Goal: Find specific page/section: Find specific page/section

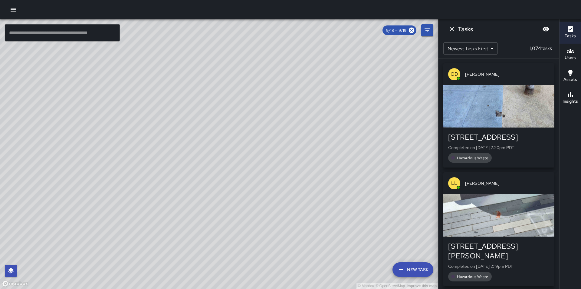
scroll to position [4019, 0]
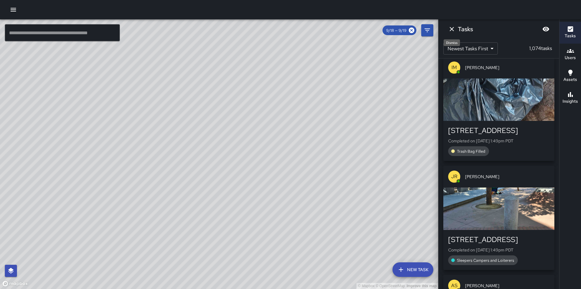
click at [454, 26] on icon "Dismiss" at bounding box center [452, 28] width 7 height 7
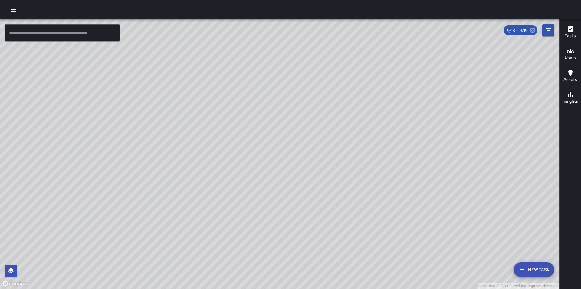
click at [535, 31] on icon at bounding box center [532, 30] width 5 height 5
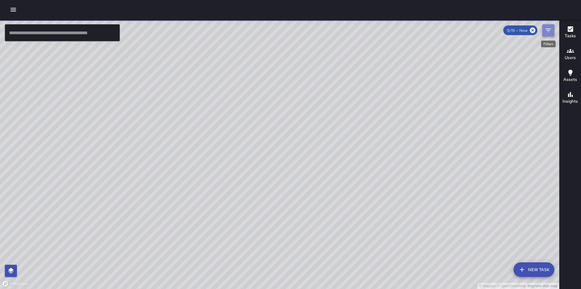
click at [549, 33] on icon "Filters" at bounding box center [548, 30] width 7 height 7
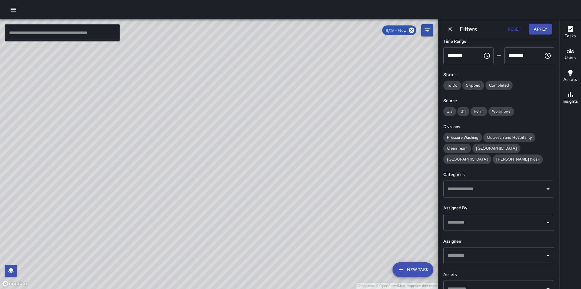
scroll to position [48, 0]
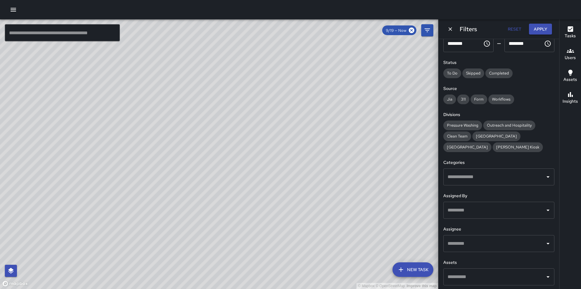
click at [390, 197] on div "© Mapbox © OpenStreetMap Improve this map" at bounding box center [219, 154] width 439 height 270
click at [452, 29] on icon "Dismiss" at bounding box center [451, 29] width 6 height 6
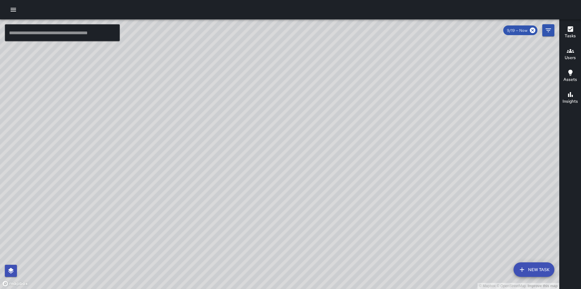
drag, startPoint x: 432, startPoint y: 195, endPoint x: 400, endPoint y: 124, distance: 78.4
click at [403, 131] on div "© Mapbox © OpenStreetMap Improve this map" at bounding box center [280, 154] width 560 height 270
drag, startPoint x: 437, startPoint y: 185, endPoint x: 406, endPoint y: 143, distance: 52.9
click at [406, 143] on div "© Mapbox © OpenStreetMap Improve this map" at bounding box center [280, 154] width 560 height 270
drag, startPoint x: 406, startPoint y: 235, endPoint x: 351, endPoint y: 209, distance: 60.7
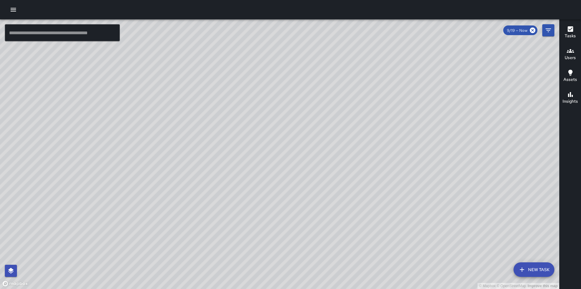
click at [351, 209] on div "© Mapbox © OpenStreetMap Improve this map" at bounding box center [280, 154] width 560 height 270
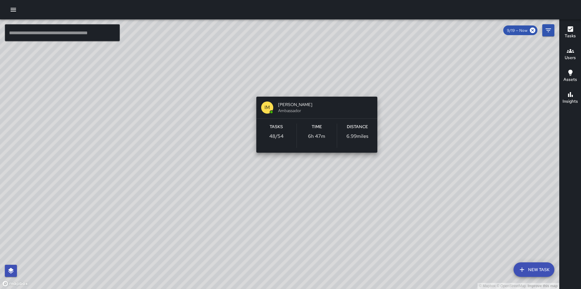
click at [316, 86] on div "© Mapbox © OpenStreetMap Improve this map IM [PERSON_NAME] Ambassador Tasks 48 …" at bounding box center [280, 154] width 560 height 270
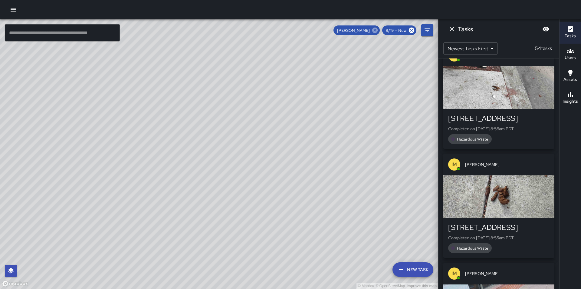
click at [377, 31] on icon at bounding box center [375, 30] width 7 height 7
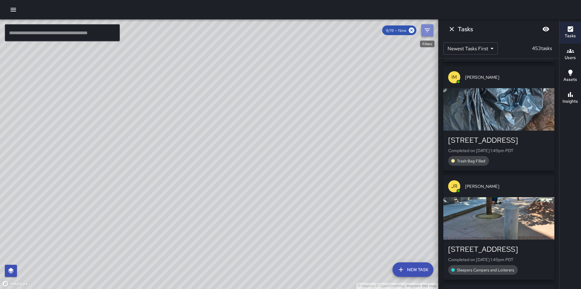
click at [428, 32] on icon "Filters" at bounding box center [427, 30] width 7 height 7
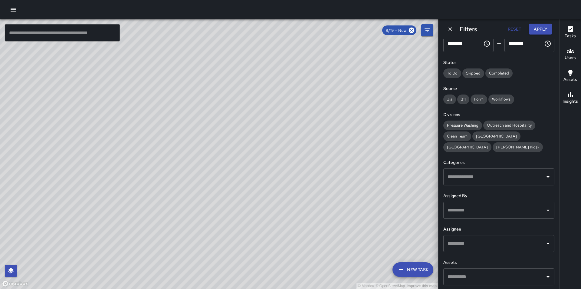
click at [471, 210] on input "text" at bounding box center [494, 210] width 97 height 12
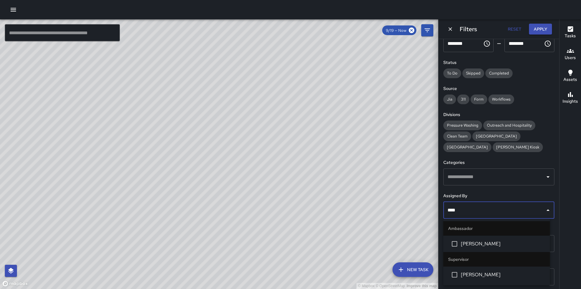
type input "*****"
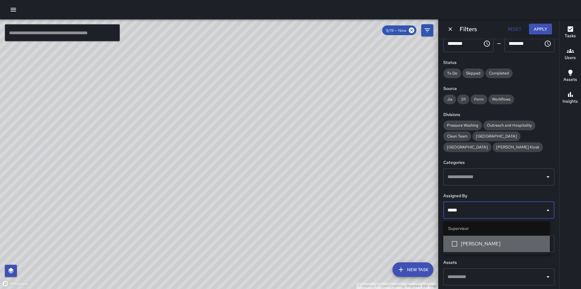
click at [479, 245] on span "[PERSON_NAME]" at bounding box center [503, 243] width 84 height 7
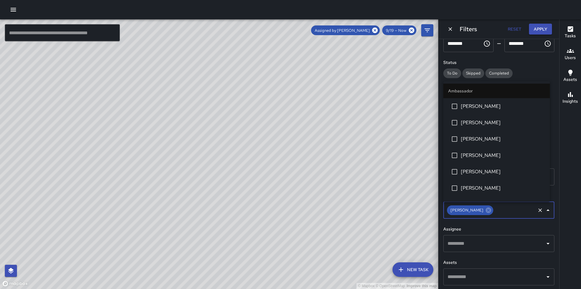
scroll to position [467, 0]
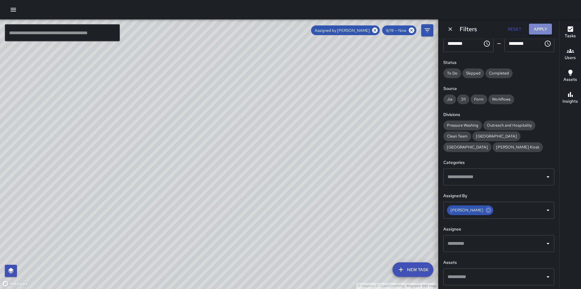
click at [545, 28] on button "Apply" at bounding box center [540, 29] width 23 height 11
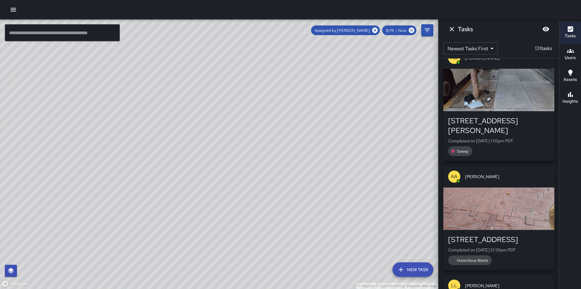
drag, startPoint x: 560, startPoint y: 63, endPoint x: 558, endPoint y: 154, distance: 91.5
click at [558, 154] on div "© Mapbox © OpenStreetMap Improve this map ​ New Task Assigned by [PERSON_NAME] …" at bounding box center [290, 154] width 581 height 270
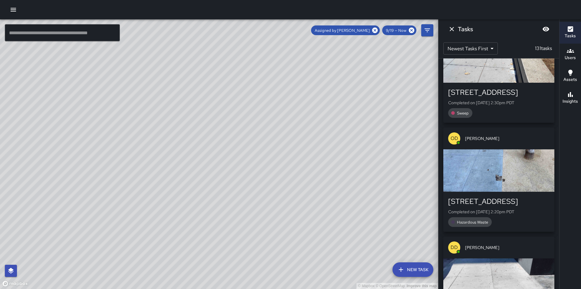
scroll to position [0, 0]
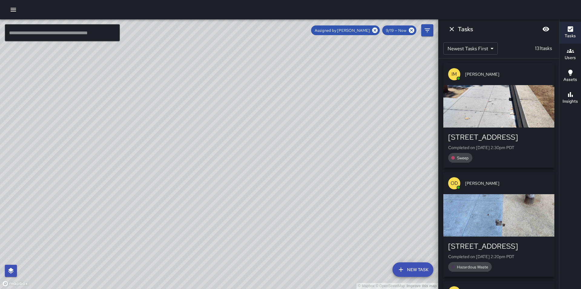
drag, startPoint x: 374, startPoint y: 194, endPoint x: 297, endPoint y: 207, distance: 78.7
click at [297, 207] on div "© Mapbox © OpenStreetMap Improve this map" at bounding box center [219, 154] width 439 height 270
click at [335, 237] on div "© Mapbox © OpenStreetMap Improve this map" at bounding box center [219, 154] width 439 height 270
click at [429, 33] on icon "Filters" at bounding box center [427, 30] width 7 height 7
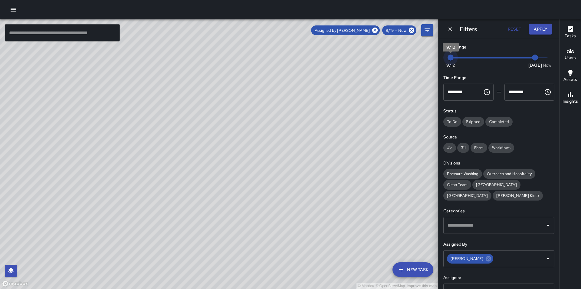
drag, startPoint x: 520, startPoint y: 57, endPoint x: 446, endPoint y: 58, distance: 74.5
click at [448, 58] on span "9/12" at bounding box center [451, 58] width 6 height 6
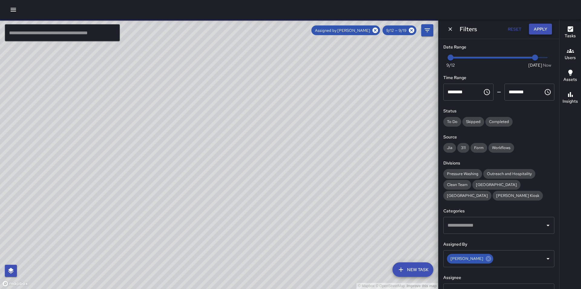
click at [542, 28] on button "Apply" at bounding box center [540, 29] width 23 height 11
click at [572, 29] on icon "button" at bounding box center [570, 28] width 5 height 5
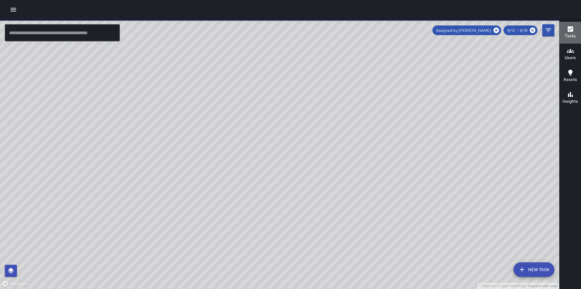
click at [572, 29] on icon "button" at bounding box center [570, 28] width 5 height 5
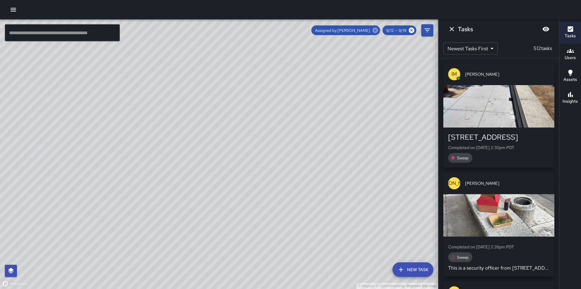
click at [376, 31] on icon at bounding box center [375, 30] width 7 height 7
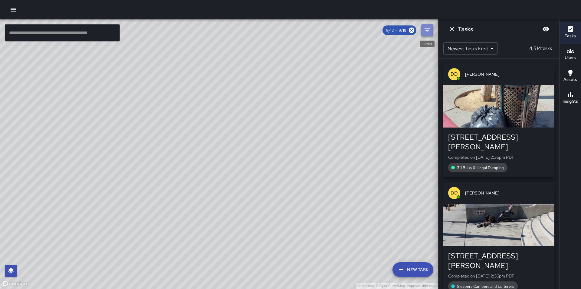
click at [429, 29] on icon "Filters" at bounding box center [427, 30] width 5 height 4
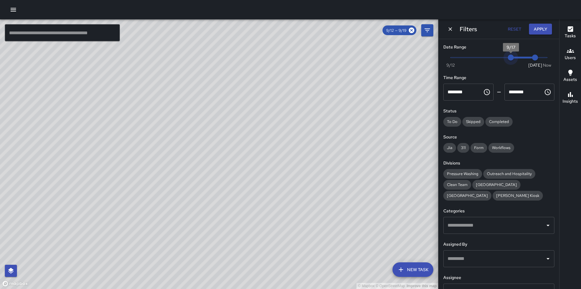
type input "*"
drag, startPoint x: 452, startPoint y: 57, endPoint x: 516, endPoint y: 56, distance: 64.5
click at [520, 56] on span "9/18" at bounding box center [523, 58] width 6 height 6
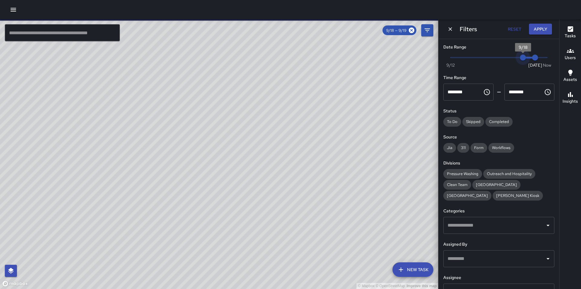
click at [521, 58] on span "9/18" at bounding box center [523, 58] width 6 height 6
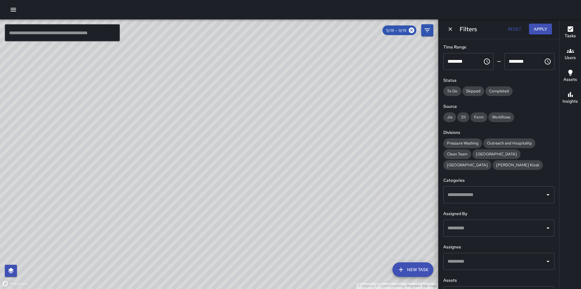
scroll to position [36, 0]
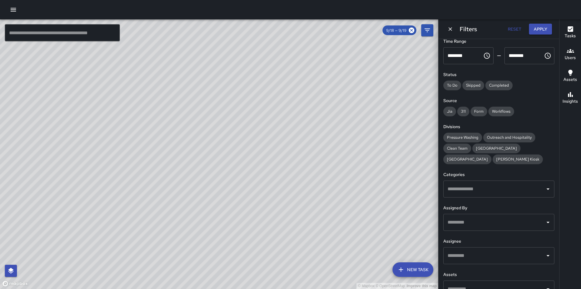
click at [386, 227] on div "© Mapbox © OpenStreetMap Improve this map" at bounding box center [219, 154] width 439 height 270
click at [544, 31] on button "Apply" at bounding box center [540, 29] width 23 height 11
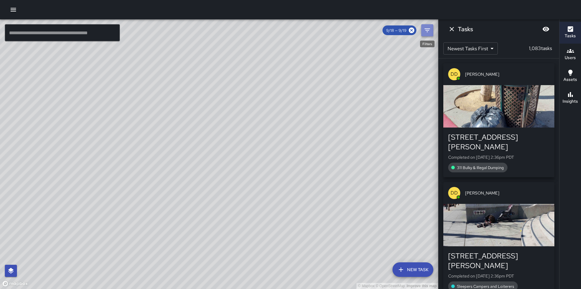
click at [429, 33] on icon "Filters" at bounding box center [427, 30] width 7 height 7
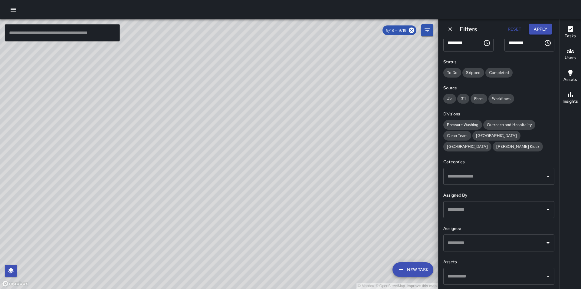
scroll to position [50, 0]
click at [510, 245] on input "text" at bounding box center [494, 243] width 97 height 12
type input "**"
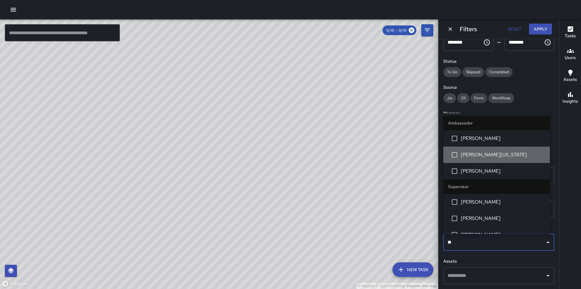
click at [499, 155] on span "[PERSON_NAME][US_STATE]" at bounding box center [503, 154] width 84 height 7
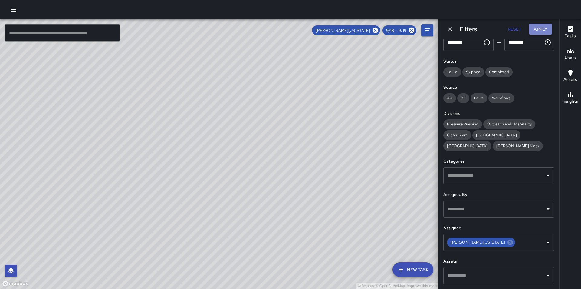
click at [542, 28] on button "Apply" at bounding box center [540, 29] width 23 height 11
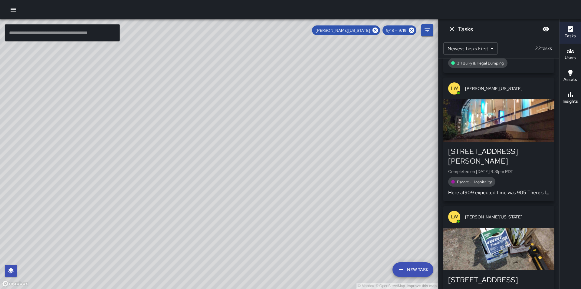
scroll to position [638, 0]
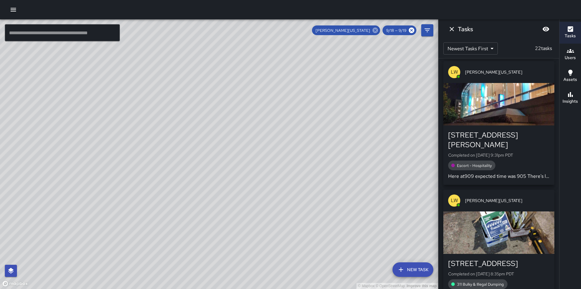
click at [378, 30] on icon at bounding box center [375, 30] width 5 height 5
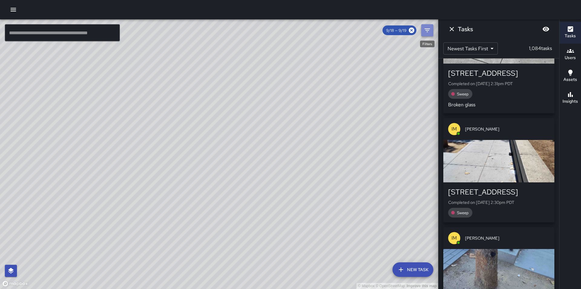
click at [430, 31] on icon "Filters" at bounding box center [427, 30] width 7 height 7
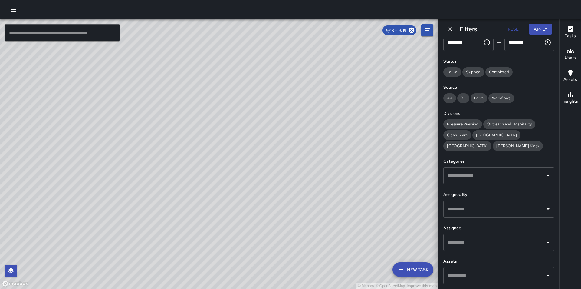
click at [489, 241] on input "text" at bounding box center [494, 243] width 97 height 12
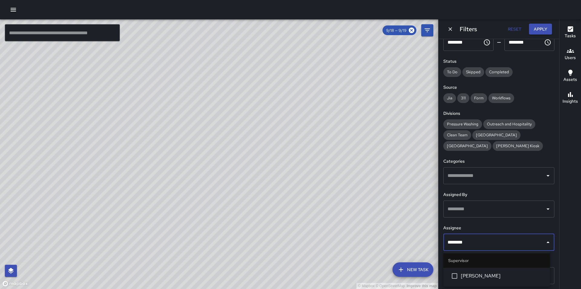
type input "*********"
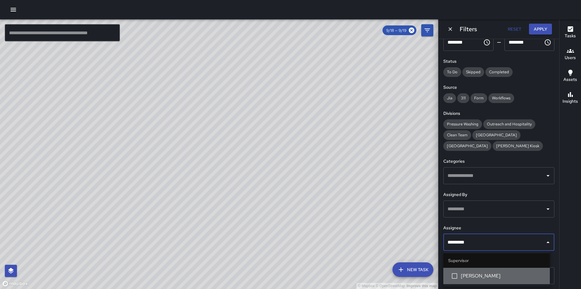
click at [492, 278] on span "[PERSON_NAME]" at bounding box center [503, 275] width 84 height 7
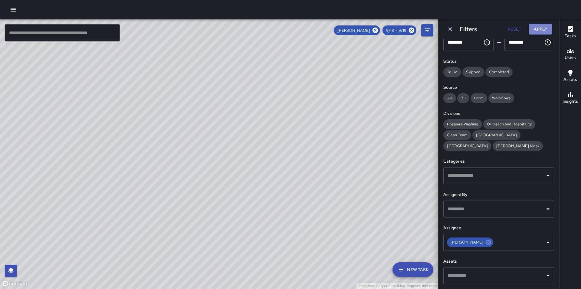
click at [550, 26] on button "Apply" at bounding box center [540, 29] width 23 height 11
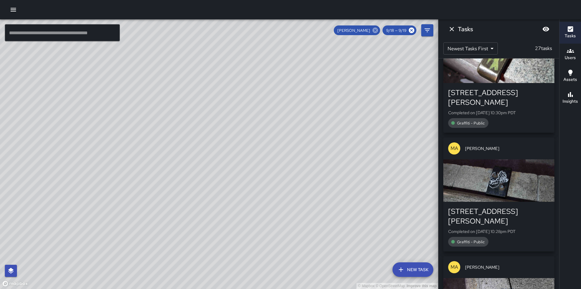
click at [376, 29] on icon at bounding box center [375, 30] width 5 height 5
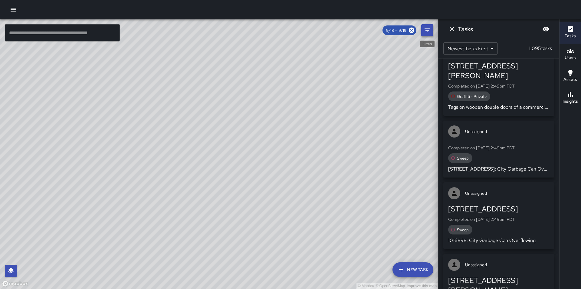
click at [429, 28] on icon "Filters" at bounding box center [427, 30] width 7 height 7
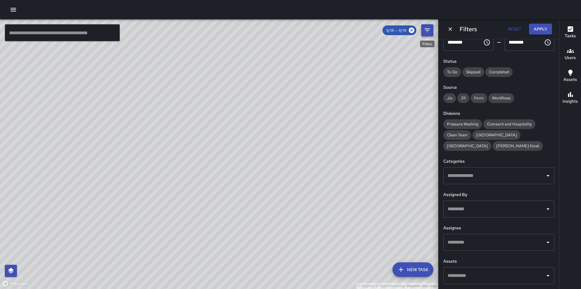
click at [429, 28] on icon "Filters" at bounding box center [427, 30] width 7 height 7
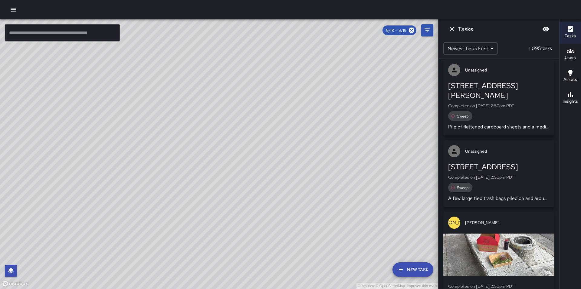
scroll to position [0, 0]
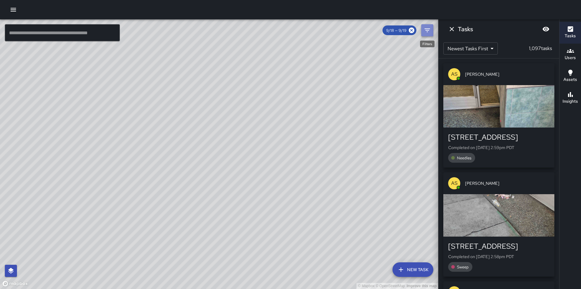
click at [429, 31] on icon "Filters" at bounding box center [427, 30] width 7 height 7
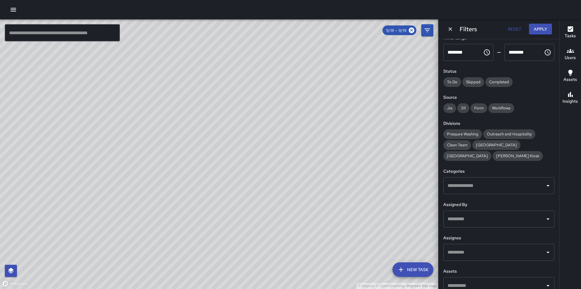
scroll to position [48, 0]
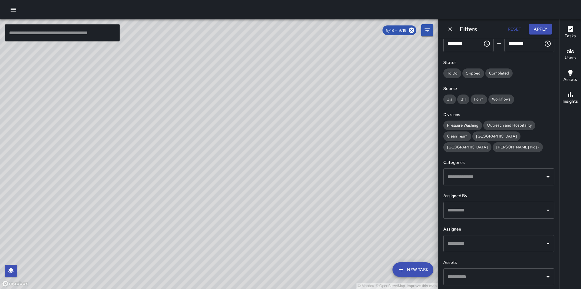
click at [502, 246] on input "text" at bounding box center [494, 244] width 97 height 12
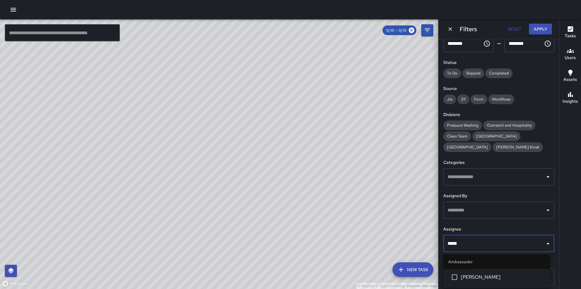
type input "******"
click at [493, 276] on span "[PERSON_NAME]" at bounding box center [503, 276] width 84 height 7
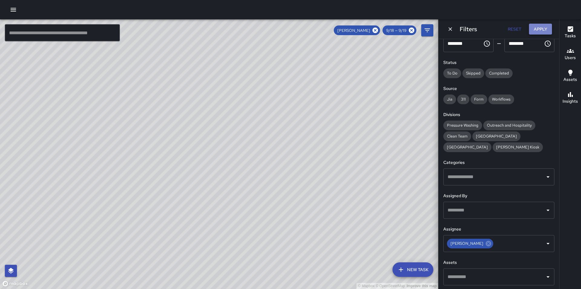
click at [547, 24] on button "Apply" at bounding box center [540, 29] width 23 height 11
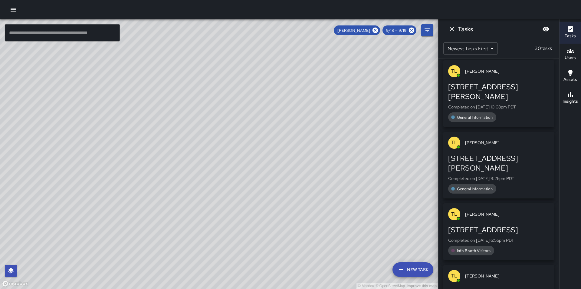
scroll to position [0, 0]
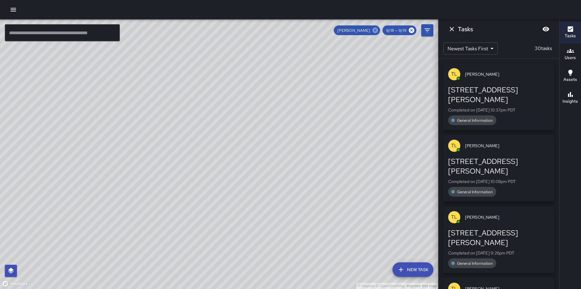
click at [376, 30] on icon at bounding box center [375, 30] width 7 height 7
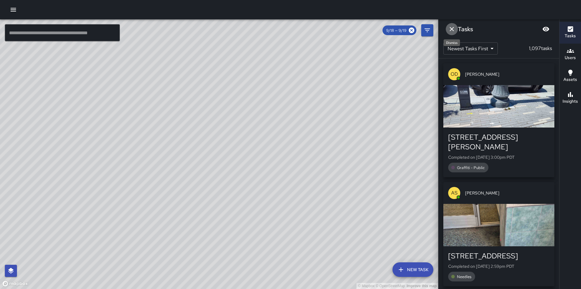
click at [453, 29] on icon "Dismiss" at bounding box center [452, 29] width 4 height 4
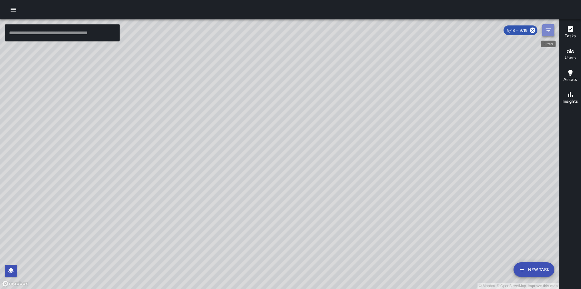
click at [548, 31] on icon "Filters" at bounding box center [548, 30] width 7 height 7
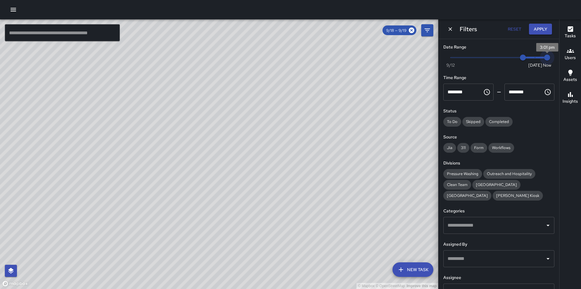
type input "*"
drag, startPoint x: 532, startPoint y: 57, endPoint x: 547, endPoint y: 58, distance: 14.6
click at [547, 58] on span "3:01 pm" at bounding box center [548, 58] width 6 height 6
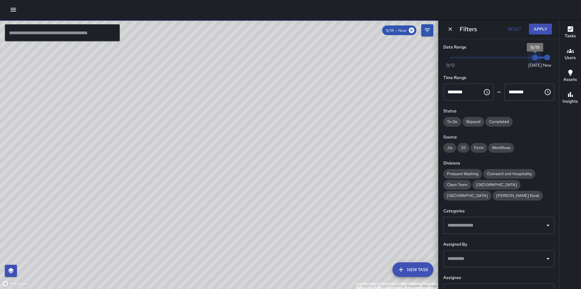
type input "*"
drag, startPoint x: 528, startPoint y: 58, endPoint x: 533, endPoint y: 58, distance: 4.9
click at [533, 58] on span "9/19" at bounding box center [535, 58] width 6 height 6
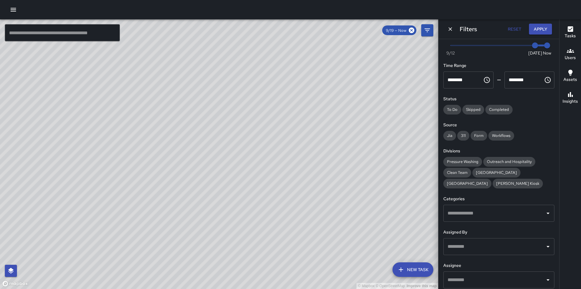
scroll to position [24, 0]
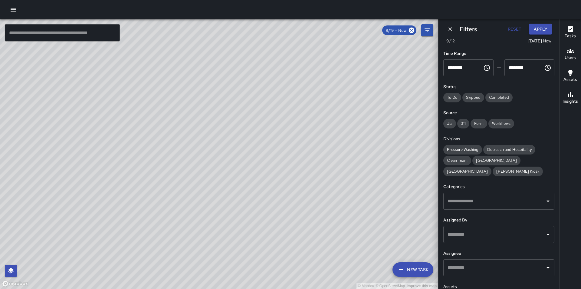
drag, startPoint x: 172, startPoint y: 65, endPoint x: 297, endPoint y: 187, distance: 174.1
click at [297, 187] on div "© Mapbox © OpenStreetMap Improve this map" at bounding box center [219, 154] width 439 height 270
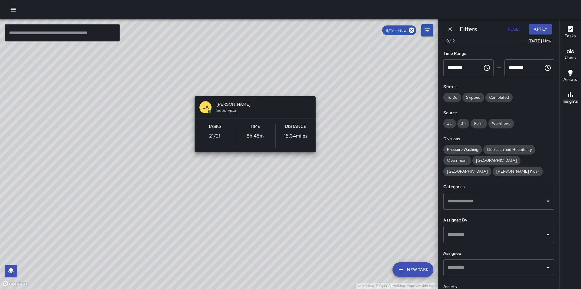
click at [316, 88] on div "© Mapbox © OpenStreetMap Improve this map LA [PERSON_NAME] Supervisor Tasks 21 …" at bounding box center [219, 154] width 439 height 270
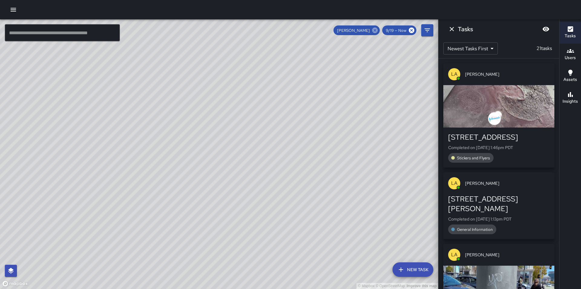
click at [376, 30] on icon at bounding box center [375, 30] width 7 height 7
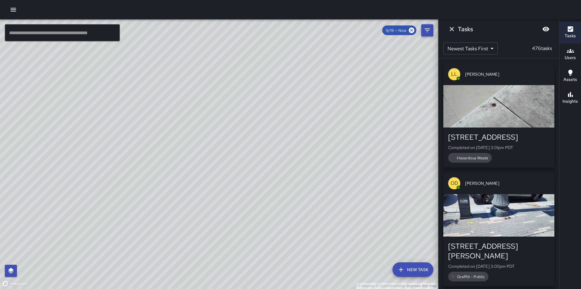
click at [428, 30] on icon "Filters" at bounding box center [427, 30] width 5 height 4
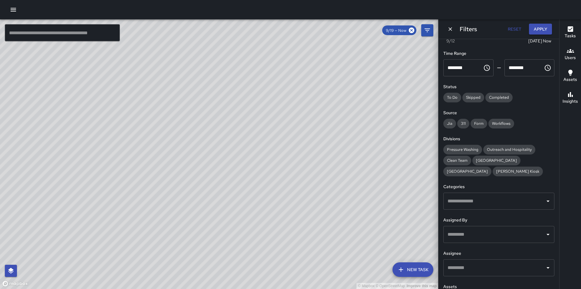
click at [498, 238] on input "text" at bounding box center [494, 235] width 97 height 12
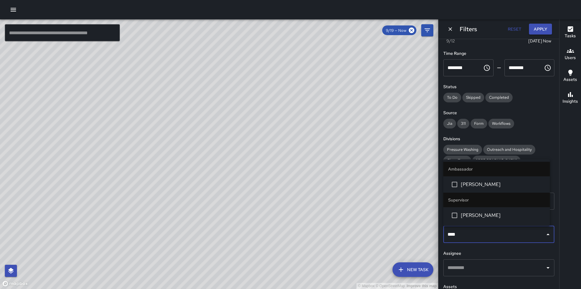
type input "*****"
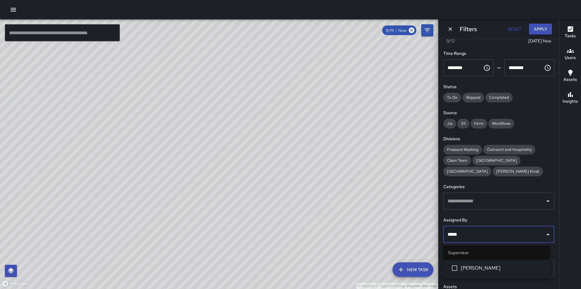
click at [492, 267] on span "[PERSON_NAME]" at bounding box center [503, 267] width 84 height 7
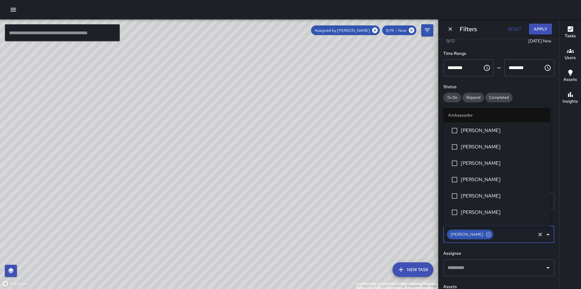
scroll to position [467, 0]
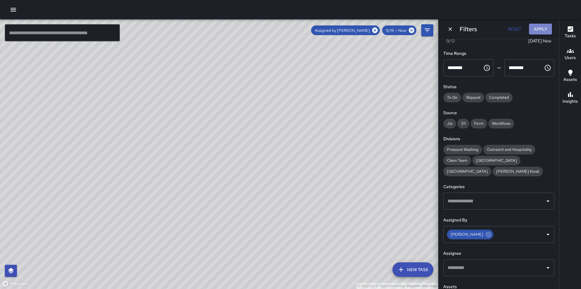
click at [541, 31] on button "Apply" at bounding box center [540, 29] width 23 height 11
